Goal: Browse casually: Explore the website without a specific task or goal

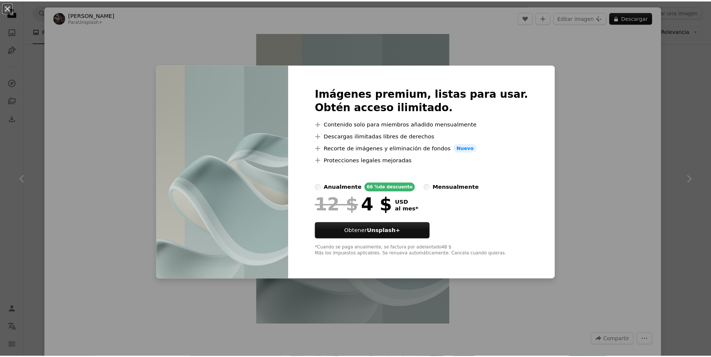
scroll to position [2471, 0]
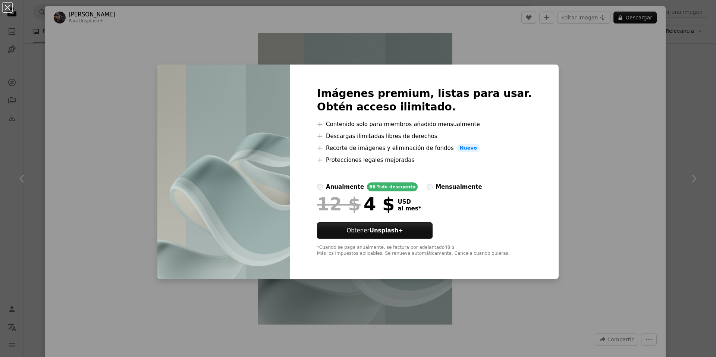
click at [639, 75] on div "An X shape Imágenes premium, listas para usar. Obtén acceso ilimitado. A plus s…" at bounding box center [358, 178] width 716 height 357
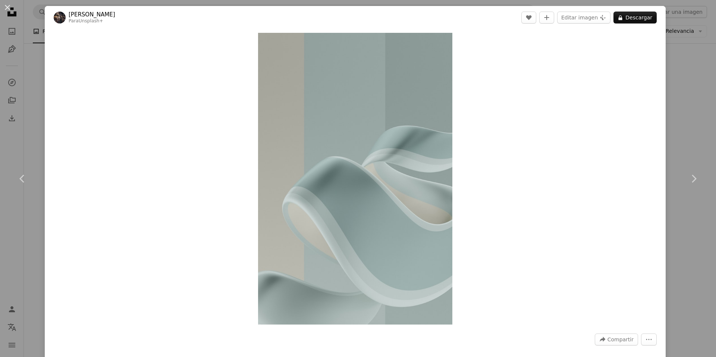
click at [668, 20] on div "An X shape Chevron left Chevron right [PERSON_NAME] Para Unsplash+ A heart A pl…" at bounding box center [358, 178] width 716 height 357
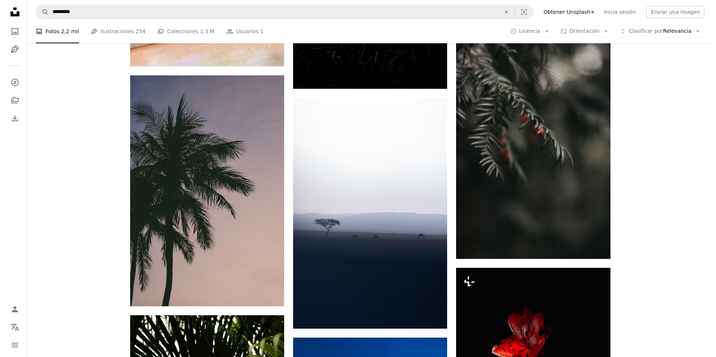
scroll to position [5046, 0]
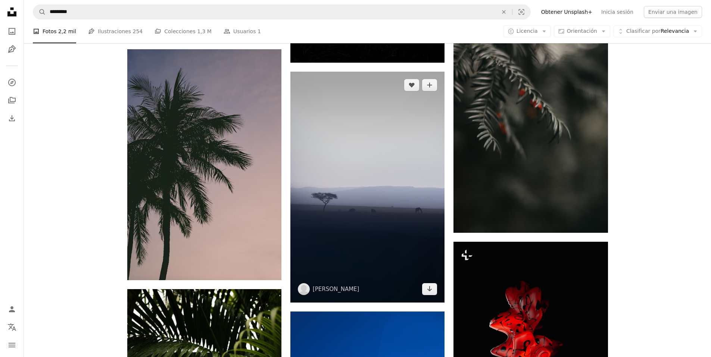
click at [351, 140] on img at bounding box center [367, 187] width 154 height 231
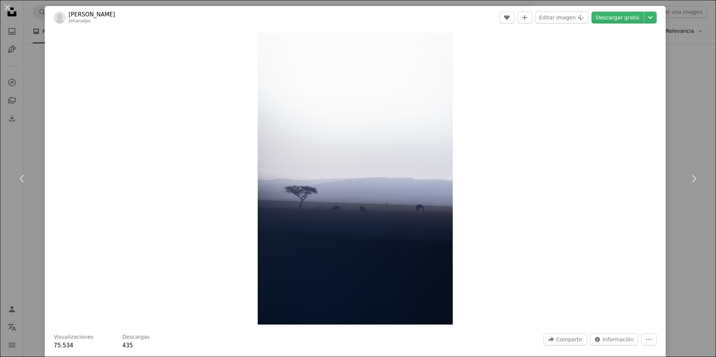
click at [378, 154] on img "Ampliar en esta imagen" at bounding box center [355, 179] width 195 height 292
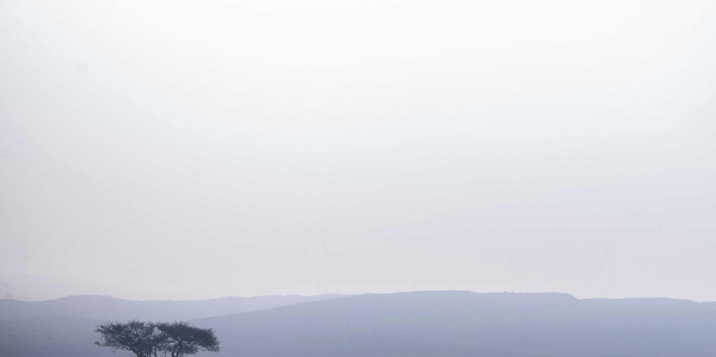
scroll to position [234, 0]
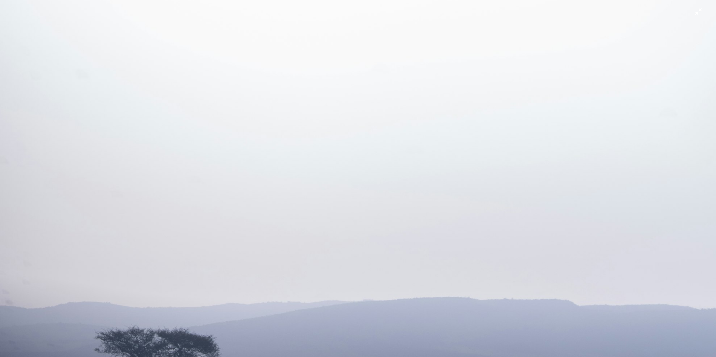
click at [341, 231] on img "Reducir el zoom en esta imagen" at bounding box center [358, 303] width 717 height 1074
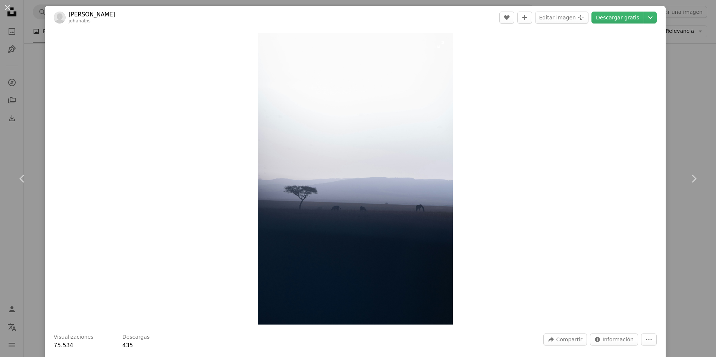
click at [353, 158] on img "Ampliar en esta imagen" at bounding box center [355, 179] width 195 height 292
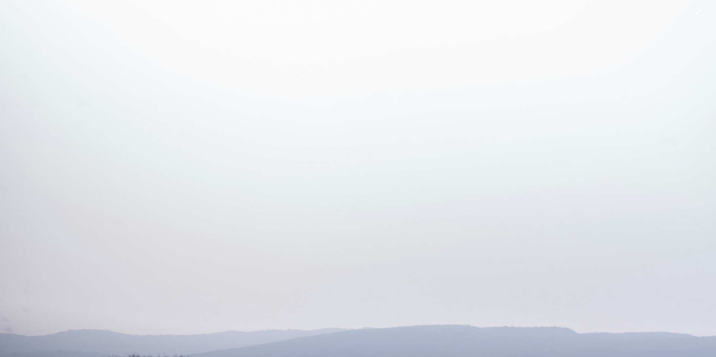
scroll to position [204, 0]
click at [466, 205] on img "Reducir el zoom en esta imagen" at bounding box center [358, 333] width 717 height 1074
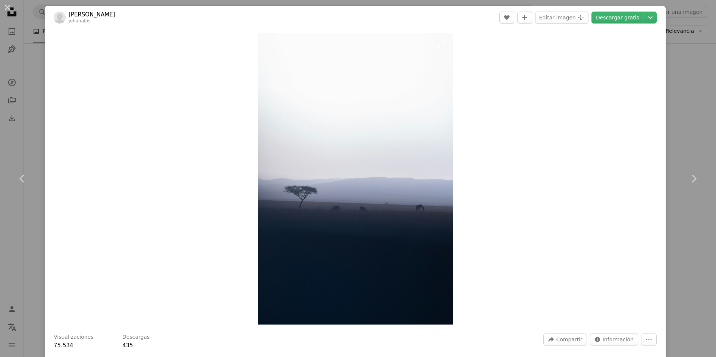
click at [348, 124] on img "Ampliar en esta imagen" at bounding box center [355, 179] width 195 height 292
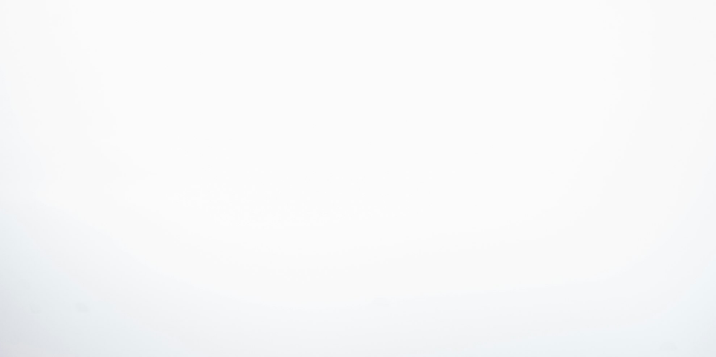
scroll to position [350, 0]
